Goal: Entertainment & Leisure: Consume media (video, audio)

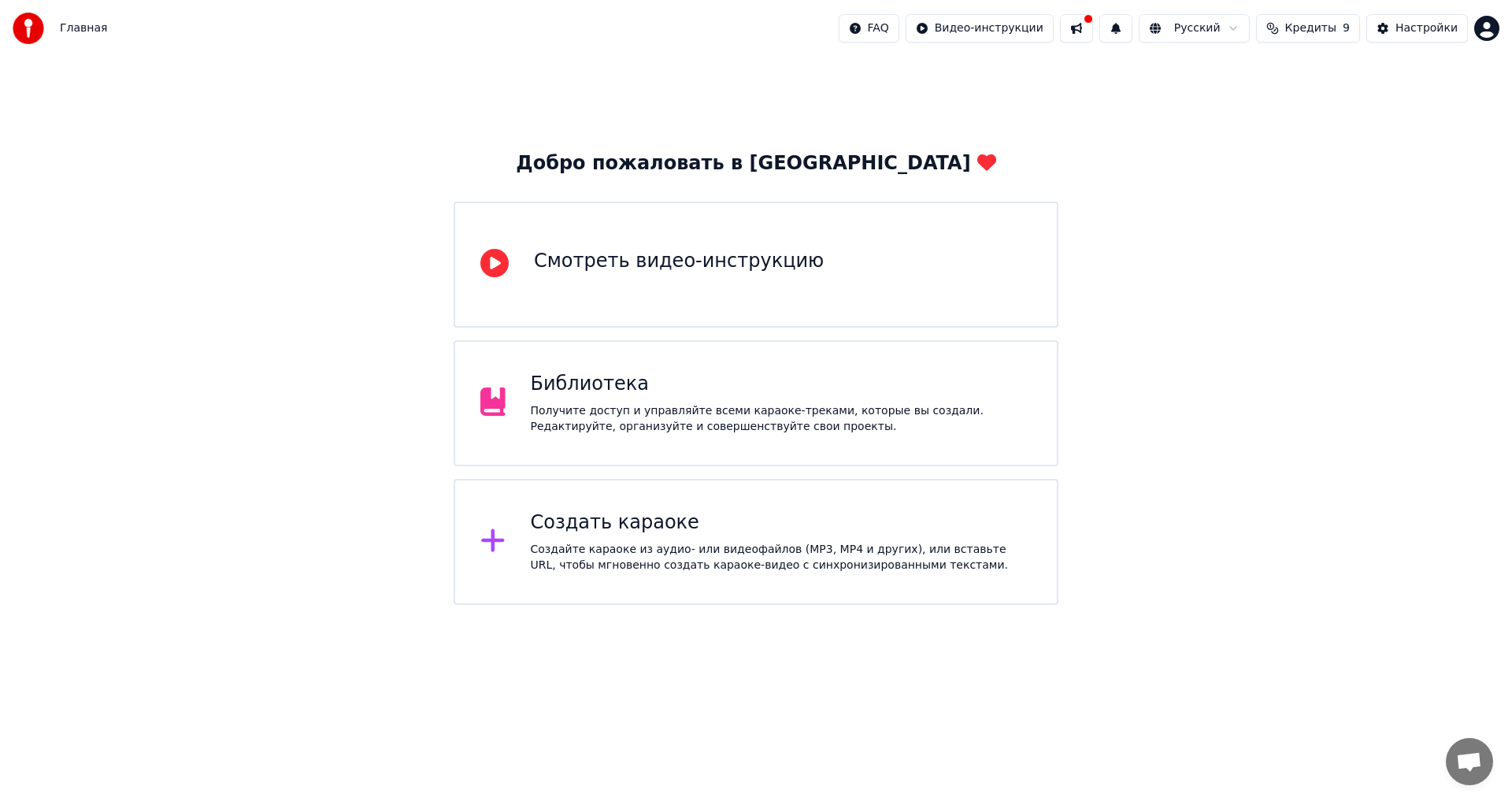
click at [727, 368] on div "Библиотека Получите доступ и управляйте всеми караоке-треками, которые вы созда…" at bounding box center [755, 403] width 604 height 126
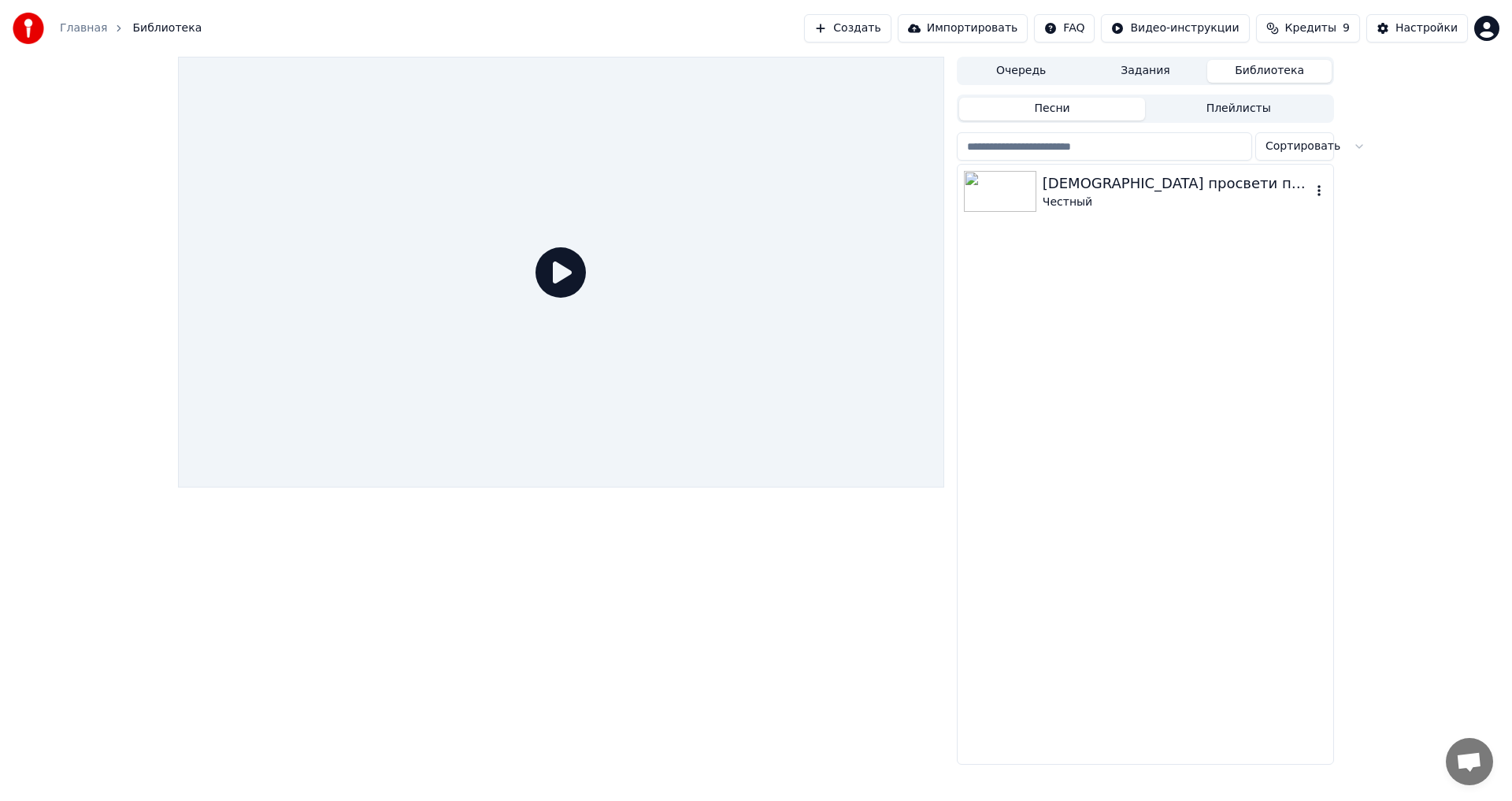
click at [1094, 201] on div "Честный" at bounding box center [1176, 202] width 268 height 16
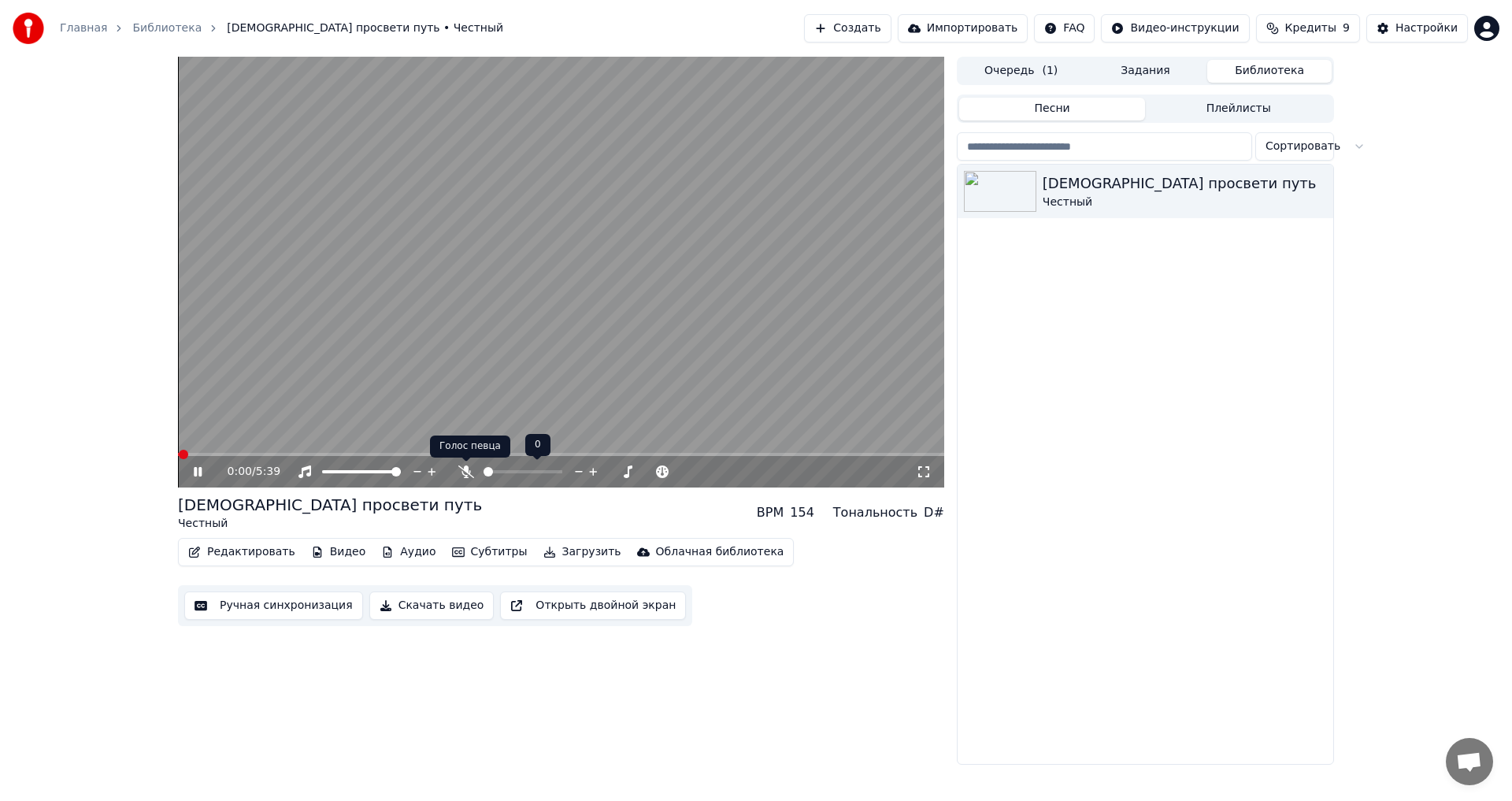
click at [462, 472] on icon at bounding box center [466, 472] width 16 height 12
click at [466, 473] on icon at bounding box center [465, 472] width 9 height 12
click at [184, 454] on span at bounding box center [181, 454] width 7 height 3
